Goal: Check status

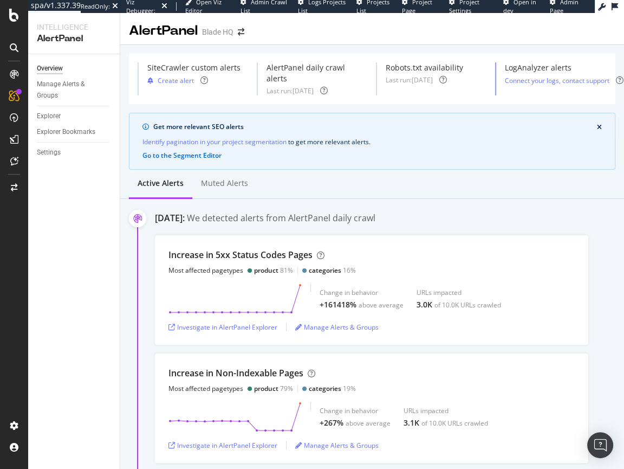
scroll to position [157, 0]
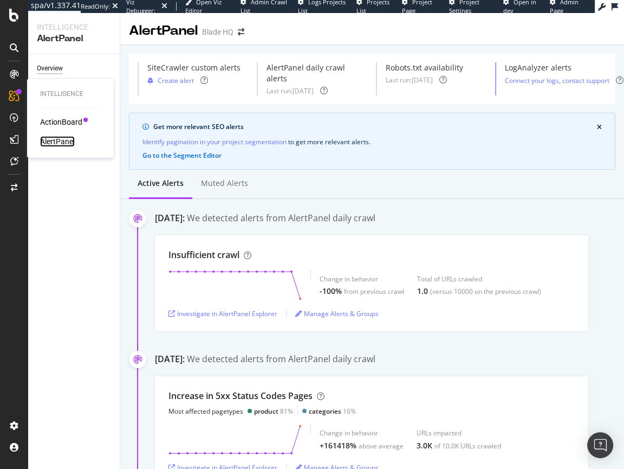
click at [55, 140] on div "AlertPanel" at bounding box center [57, 141] width 35 height 11
